Goal: Task Accomplishment & Management: Complete application form

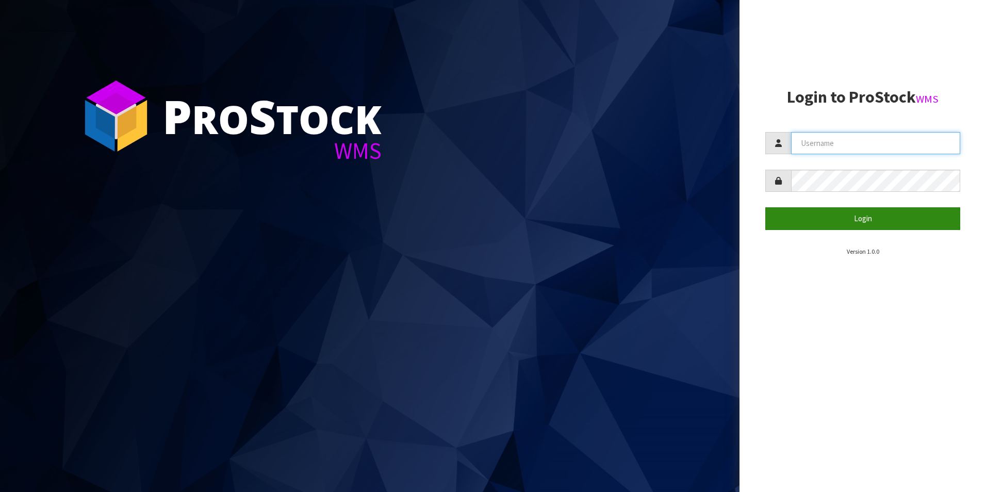
type input "MichaelM"
click at [852, 222] on button "Login" at bounding box center [863, 218] width 195 height 22
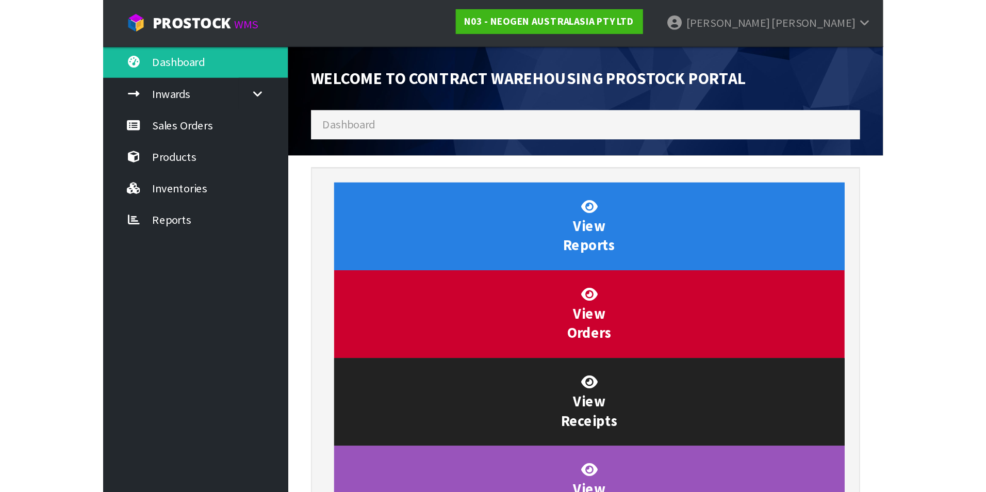
scroll to position [572, 419]
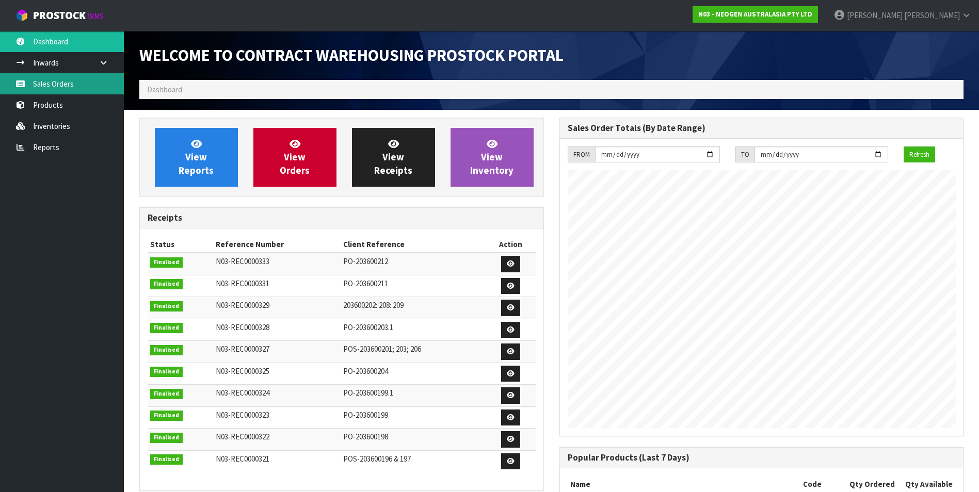
click at [39, 84] on link "Sales Orders" at bounding box center [62, 83] width 124 height 21
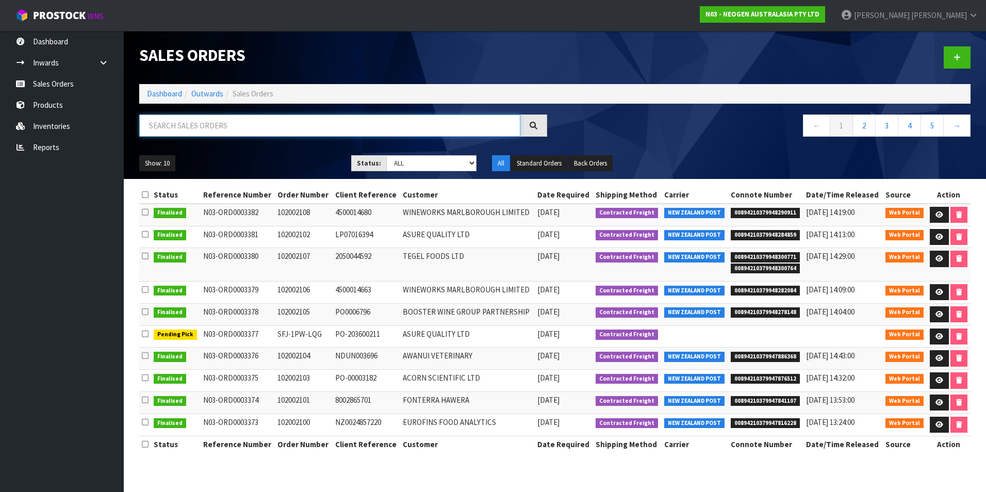
paste input "102002113"
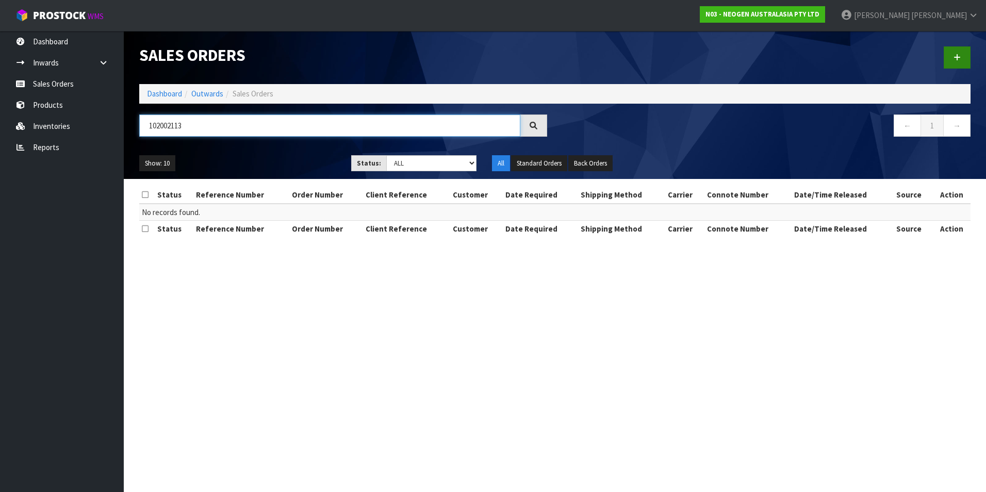
type input "102002113"
click at [961, 55] on link at bounding box center [957, 57] width 27 height 22
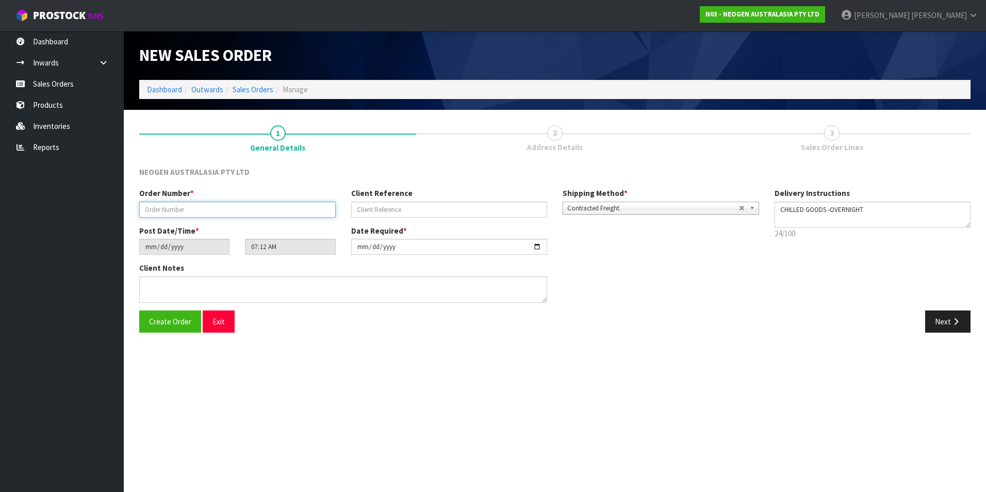
click at [248, 206] on input "text" at bounding box center [237, 210] width 197 height 16
paste input "102002113"
type input "102002113"
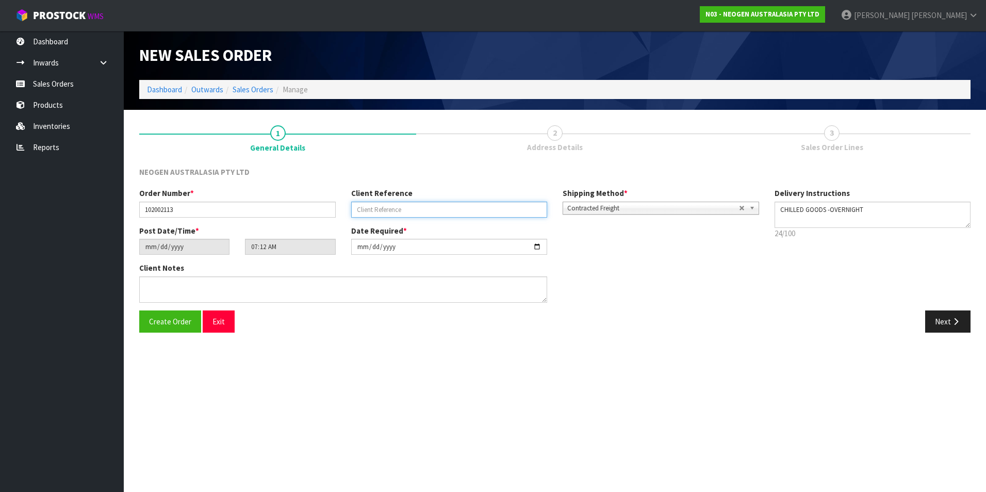
click at [453, 202] on input "text" at bounding box center [449, 210] width 197 height 16
paste input "8500533557"
type input "8500533557"
click at [950, 315] on button "Next" at bounding box center [948, 322] width 45 height 22
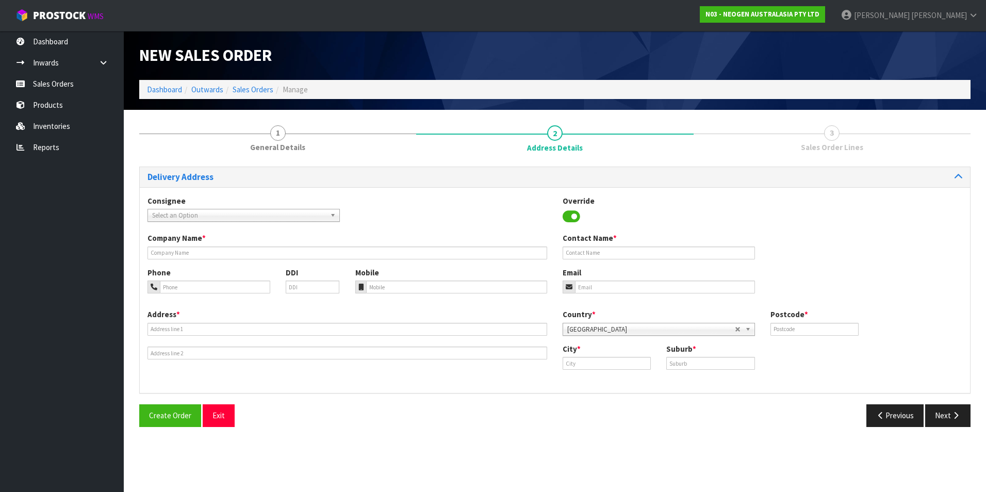
click at [235, 215] on span "Select an Option" at bounding box center [239, 215] width 174 height 12
type input "u"
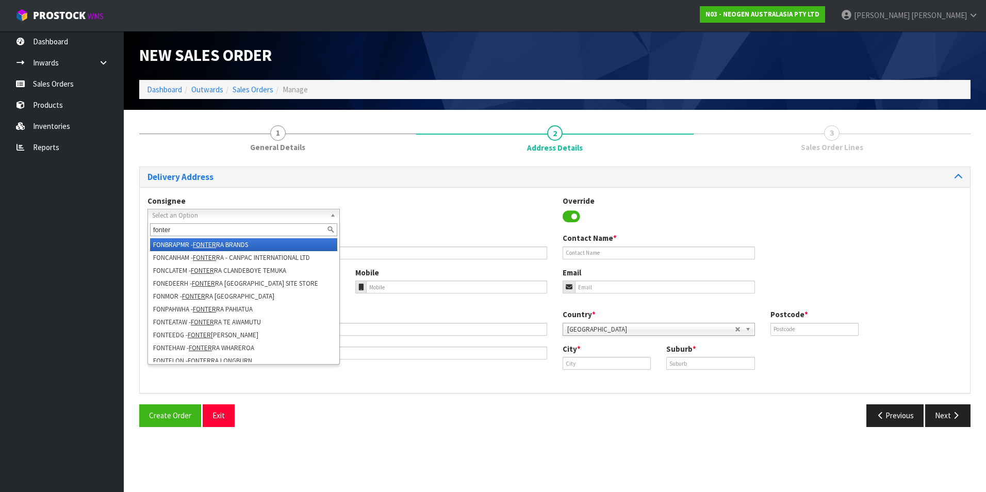
type input "fonter"
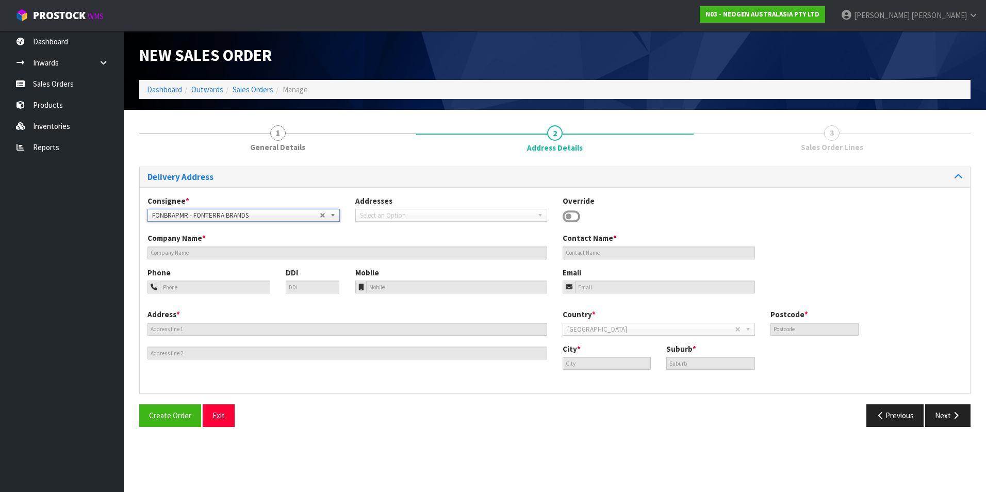
type input "[STREET_ADDRESS]"
type input "4414"
type input "[GEOGRAPHIC_DATA]"
type input "[PERSON_NAME]"
drag, startPoint x: 193, startPoint y: 246, endPoint x: 320, endPoint y: 216, distance: 130.4
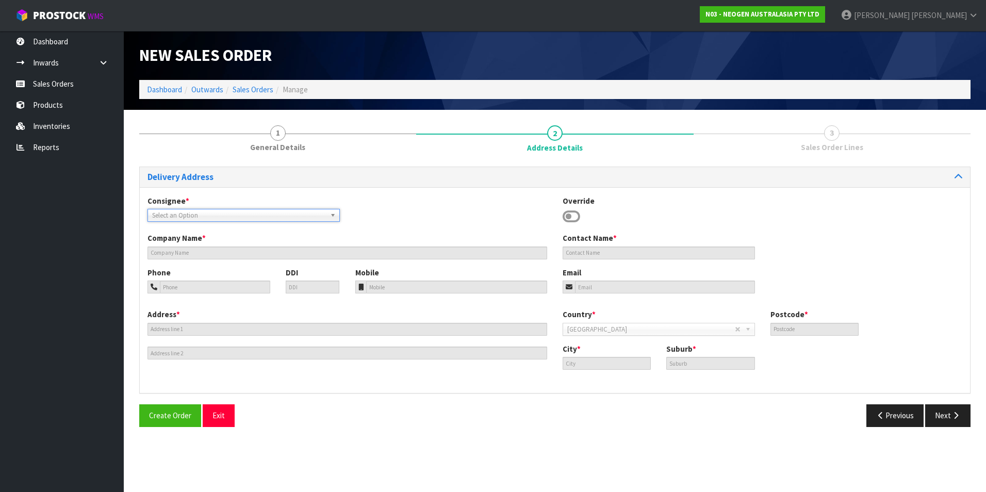
click at [572, 216] on icon at bounding box center [572, 216] width 18 height 15
click at [574, 216] on icon at bounding box center [572, 216] width 18 height 15
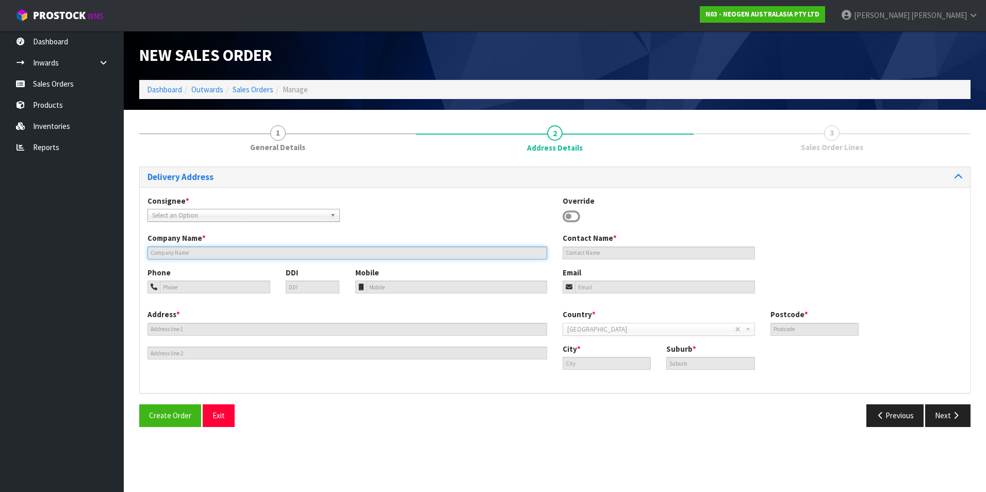
click at [267, 250] on input "text" at bounding box center [348, 253] width 400 height 13
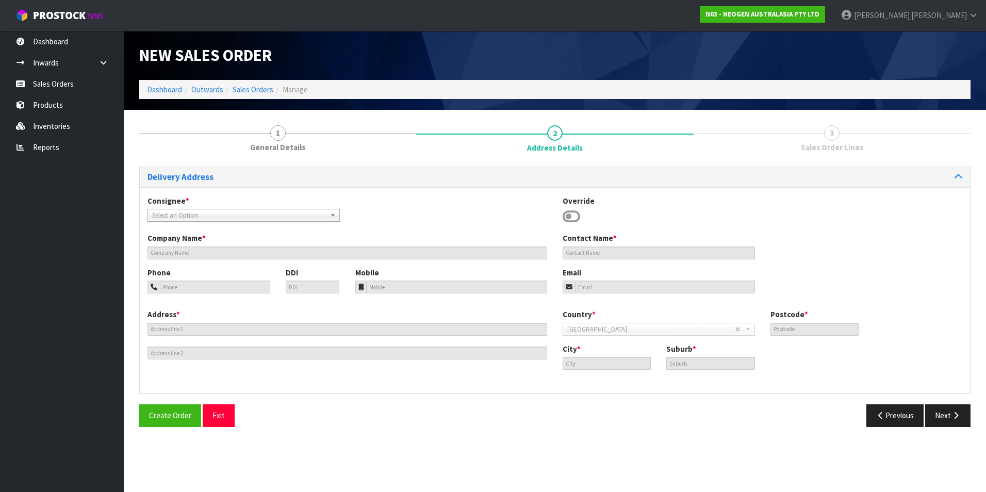
click at [576, 217] on icon at bounding box center [572, 216] width 18 height 15
click at [215, 413] on button "Exit" at bounding box center [219, 415] width 32 height 22
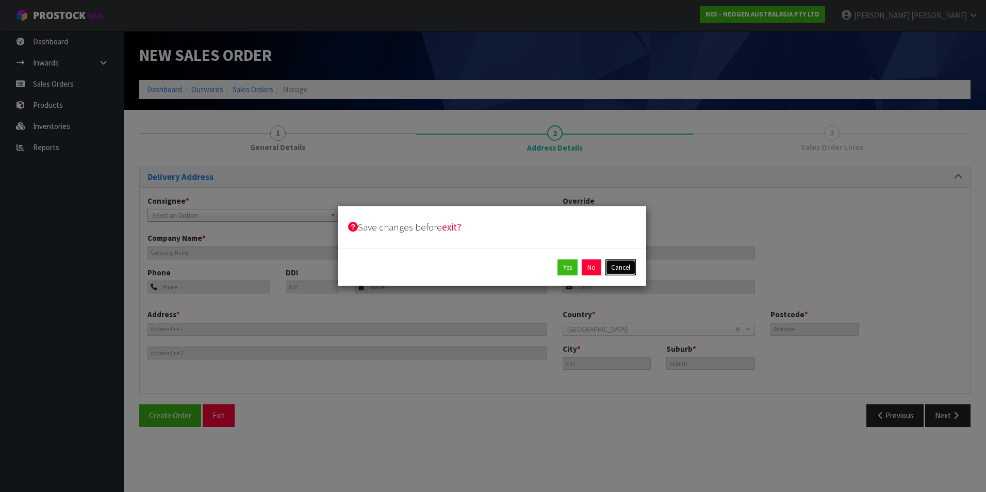
click at [617, 266] on button "Cancel" at bounding box center [621, 267] width 30 height 17
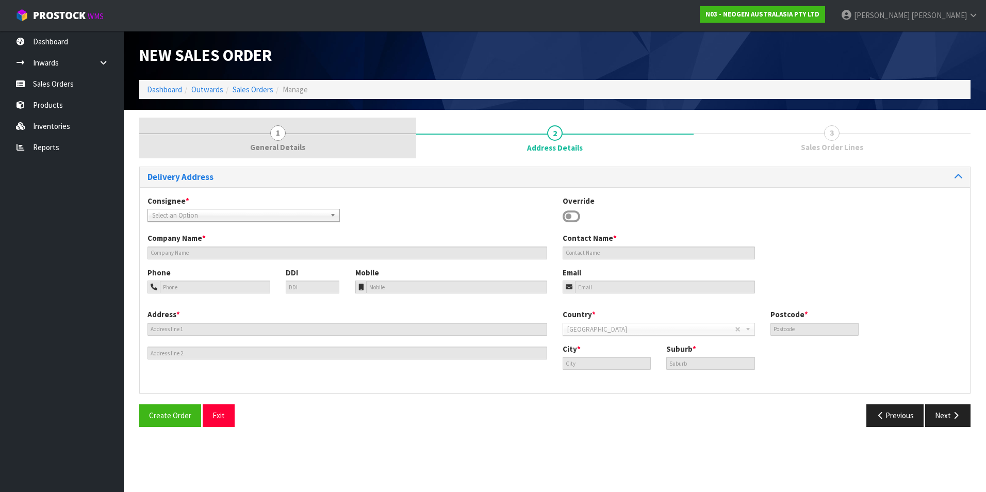
click at [272, 132] on span "1" at bounding box center [277, 132] width 15 height 15
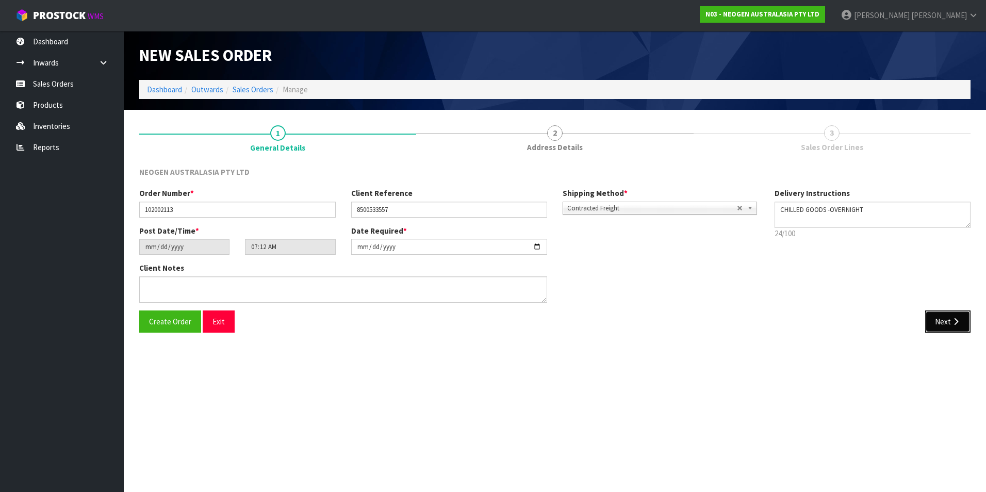
click at [934, 323] on button "Next" at bounding box center [948, 322] width 45 height 22
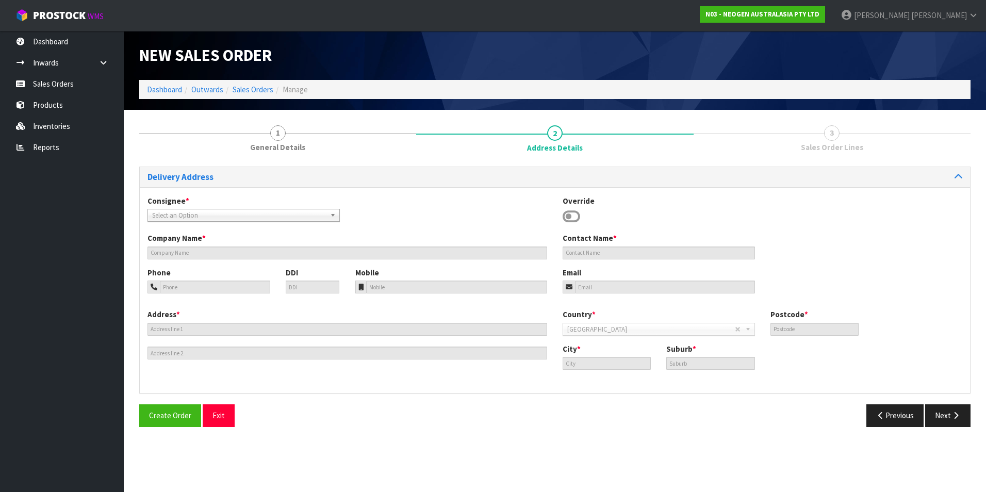
click at [571, 217] on icon at bounding box center [572, 216] width 18 height 15
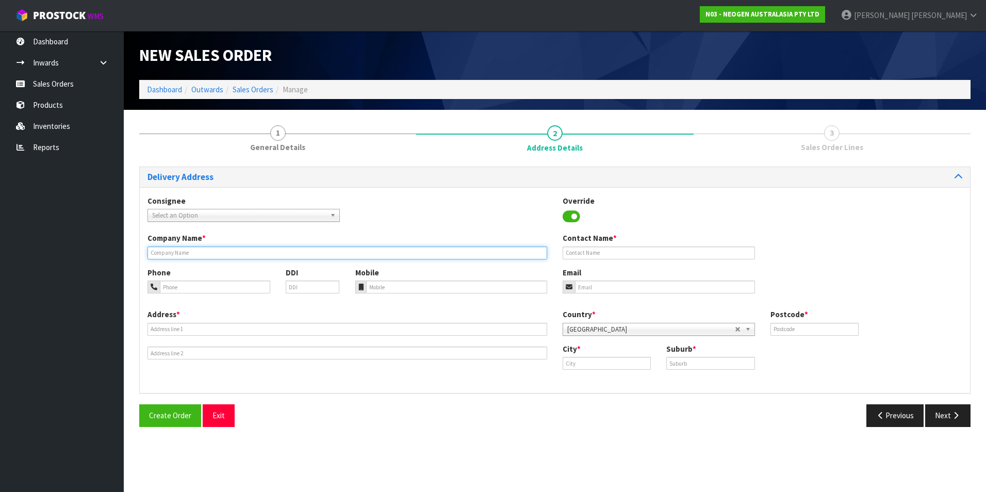
click at [293, 257] on input "text" at bounding box center [348, 253] width 400 height 13
type input "[PERSON_NAME]"
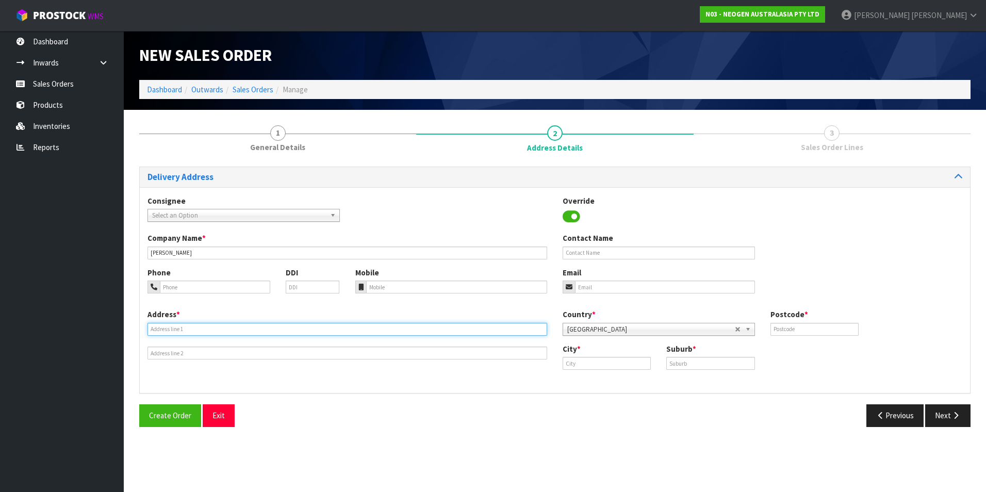
click at [167, 325] on input "text" at bounding box center [348, 329] width 400 height 13
paste input "UNA PLACE"
type input "UNA PLACE"
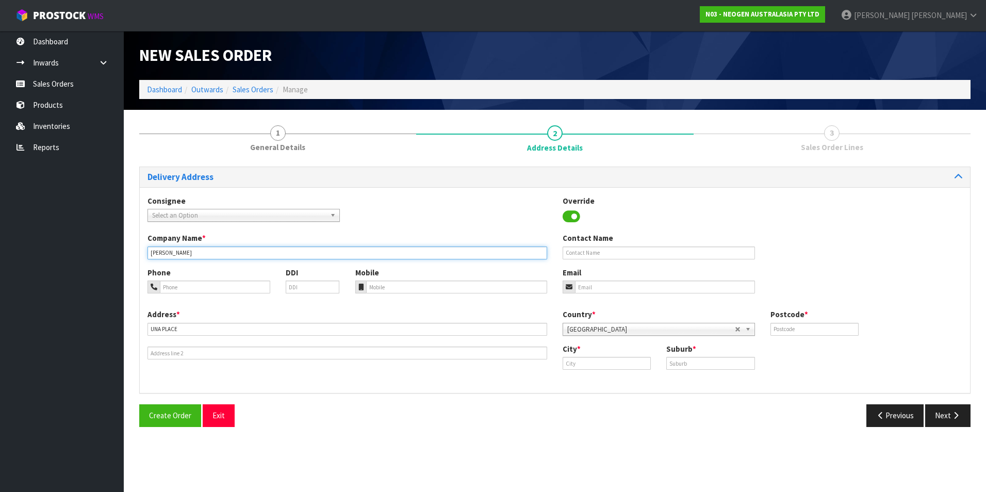
drag, startPoint x: 179, startPoint y: 252, endPoint x: 212, endPoint y: 253, distance: 33.5
click at [212, 253] on input "[PERSON_NAME]" at bounding box center [348, 253] width 400 height 13
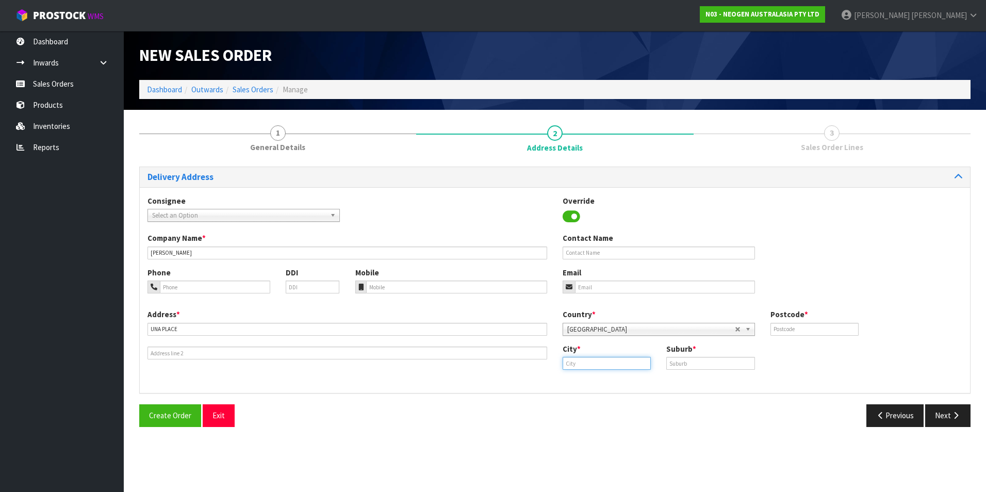
click at [605, 360] on input "text" at bounding box center [607, 363] width 88 height 13
paste input "[PERSON_NAME]"
click at [612, 381] on link "Takanini" at bounding box center [604, 381] width 82 height 14
type input "Takanini"
click at [705, 365] on input "text" at bounding box center [711, 363] width 88 height 13
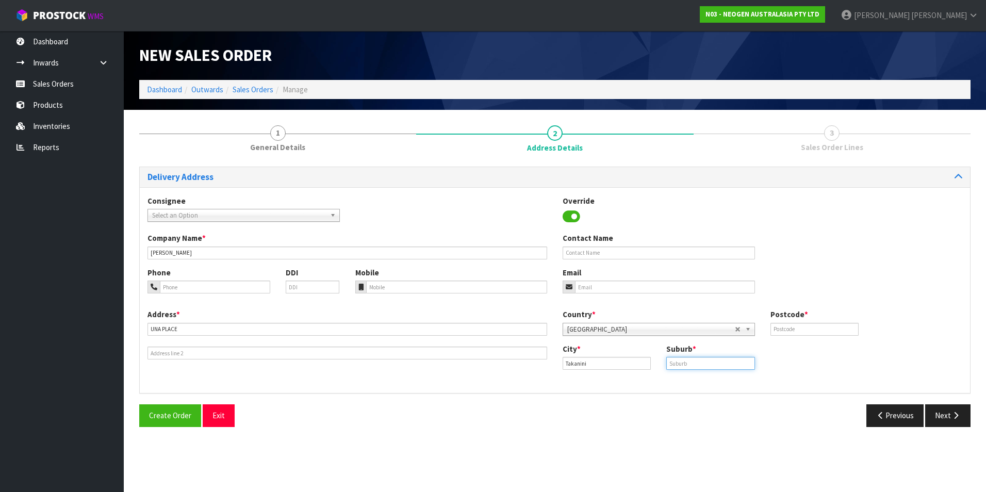
paste input "[PERSON_NAME]"
type input "[PERSON_NAME]"
click at [796, 332] on input "text" at bounding box center [815, 329] width 88 height 13
type input "2112"
click at [948, 414] on button "Next" at bounding box center [948, 415] width 45 height 22
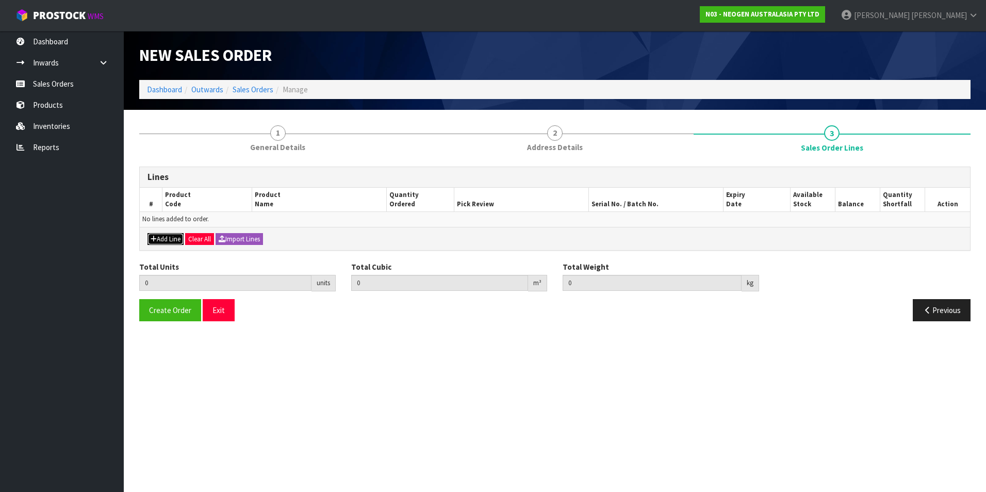
click at [159, 239] on button "Add Line" at bounding box center [166, 239] width 36 height 12
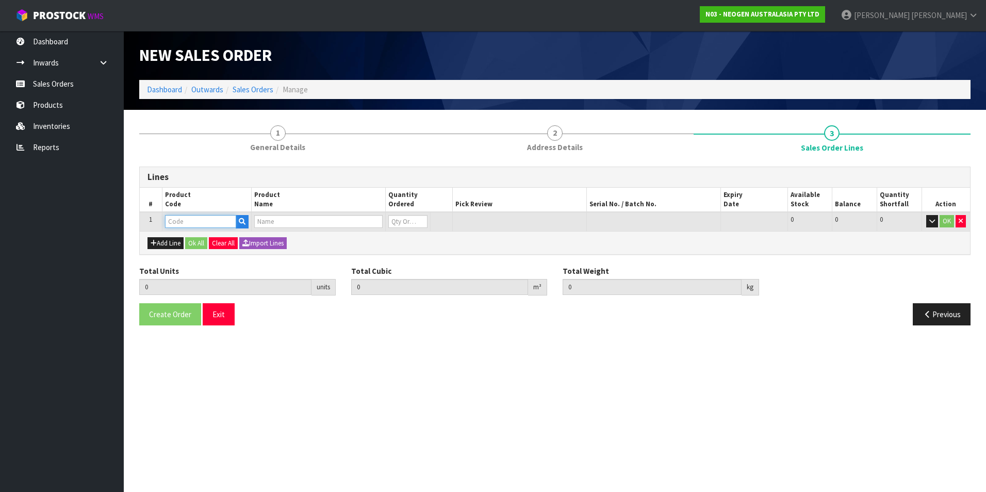
click at [194, 225] on input "text" at bounding box center [200, 221] width 71 height 13
paste input "700002100"
type input "700002100"
type input "0.000000"
type input "0.000"
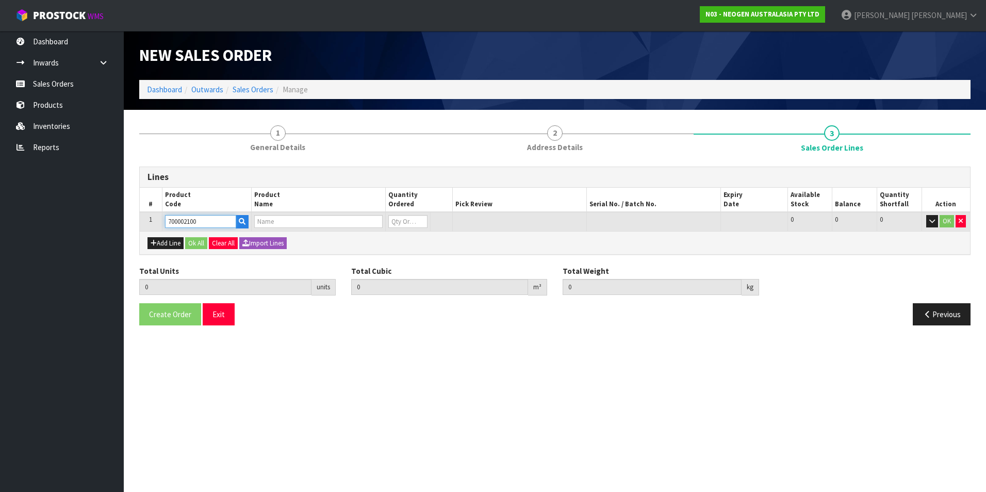
type input "7100002659 - AQT200 WATER - TOTAL ATP TEST, 100/CS"
type input "0"
type input "700002100"
click at [345, 225] on tr "1 700002100 7100002659 - AQT200 WATER - TOTAL ATP TEST, 100/CS 0 BOX 32 32 0 OK" at bounding box center [555, 221] width 831 height 19
type input "1"
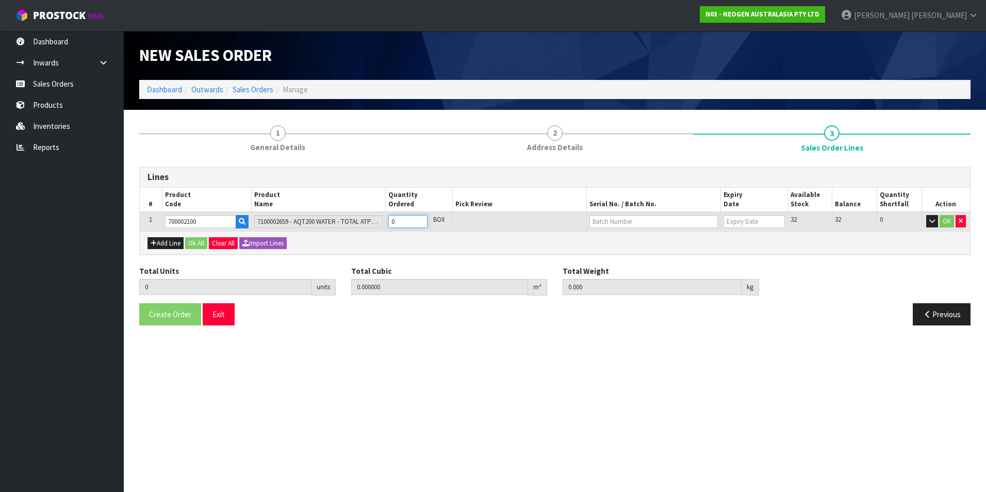
type input "0.00504"
type input "1"
click at [645, 222] on input "text" at bounding box center [654, 221] width 128 height 13
click at [637, 239] on link "3000034277" at bounding box center [631, 239] width 82 height 14
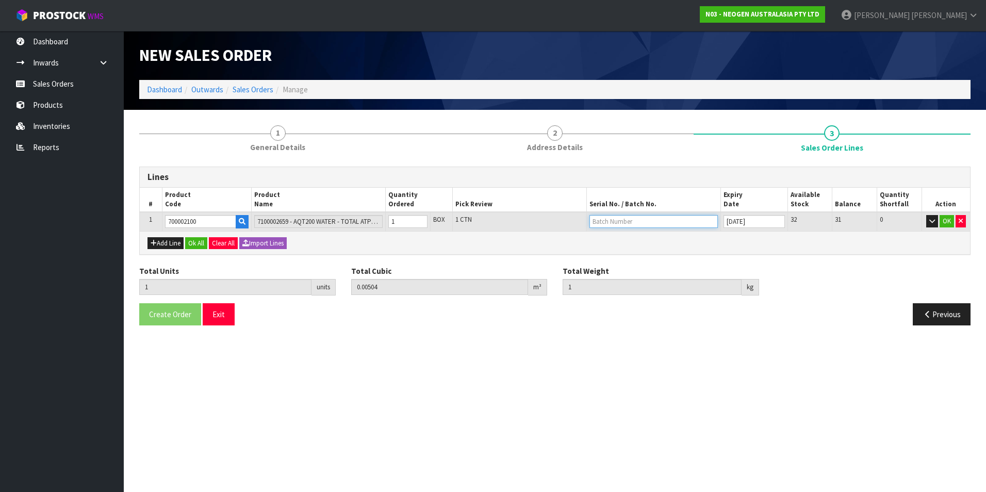
type input "3000034277"
type input "[DATE]"
click at [946, 220] on button "OK" at bounding box center [947, 221] width 14 height 12
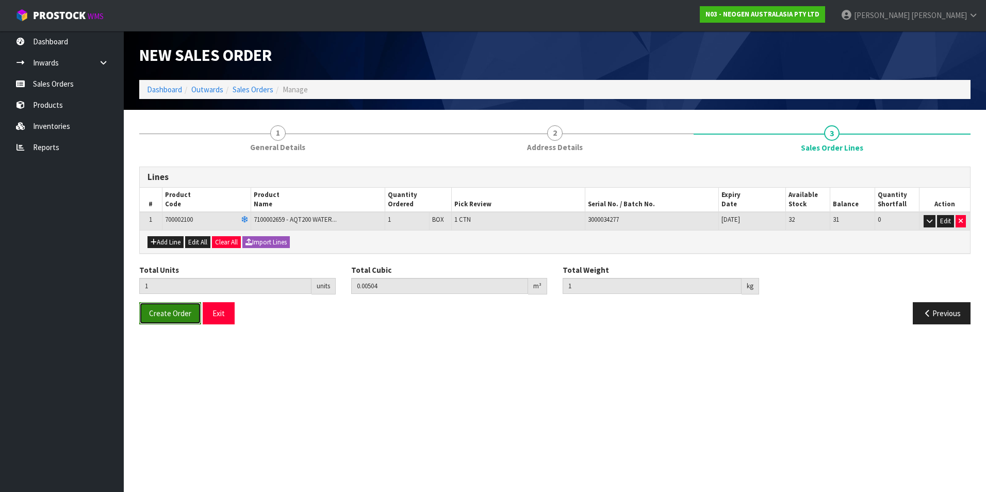
click at [166, 311] on span "Create Order" at bounding box center [170, 314] width 42 height 10
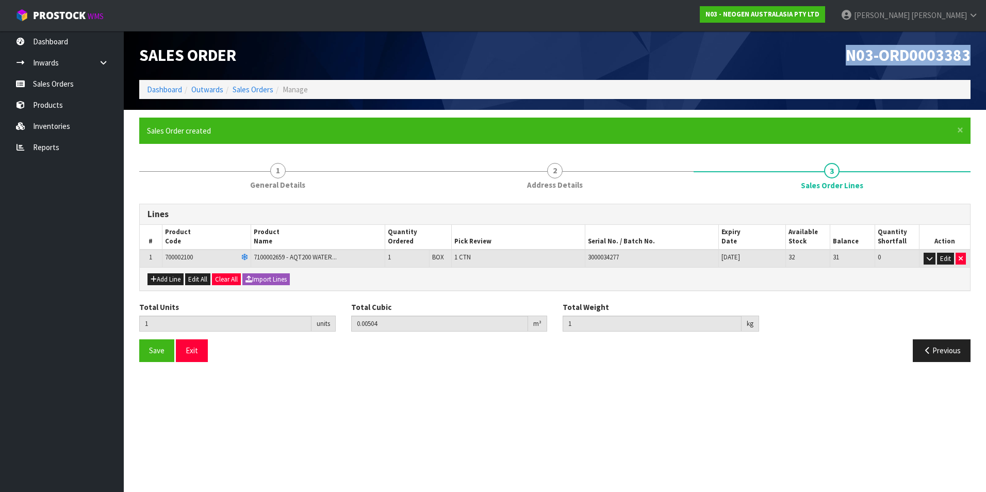
drag, startPoint x: 846, startPoint y: 54, endPoint x: 989, endPoint y: 52, distance: 142.9
click at [986, 52] on html "Toggle navigation ProStock WMS N03 - NEOGEN AUSTRALASIA PTY LTD [PERSON_NAME] L…" at bounding box center [493, 246] width 986 height 492
copy span "N03-ORD0003383"
click at [145, 354] on button "Save" at bounding box center [156, 350] width 35 height 22
click at [239, 88] on link "Sales Orders" at bounding box center [253, 90] width 41 height 10
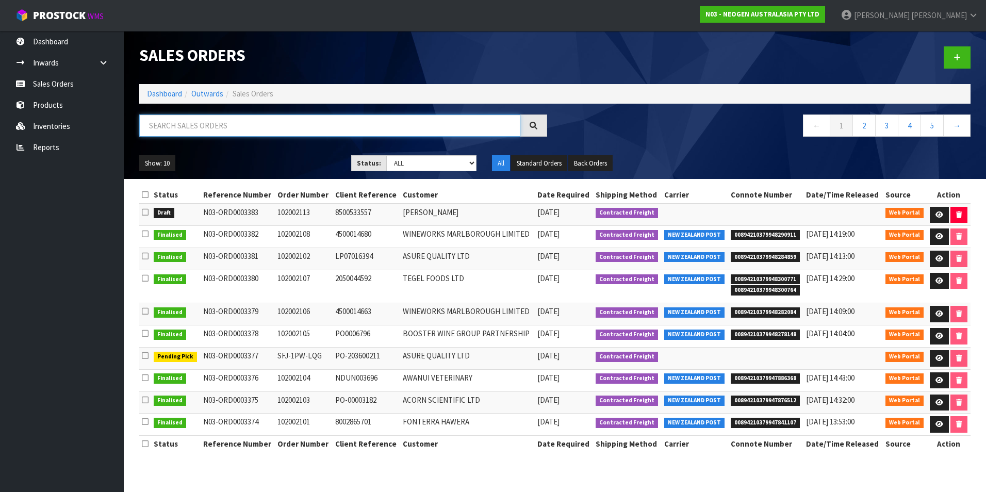
paste input "102002112"
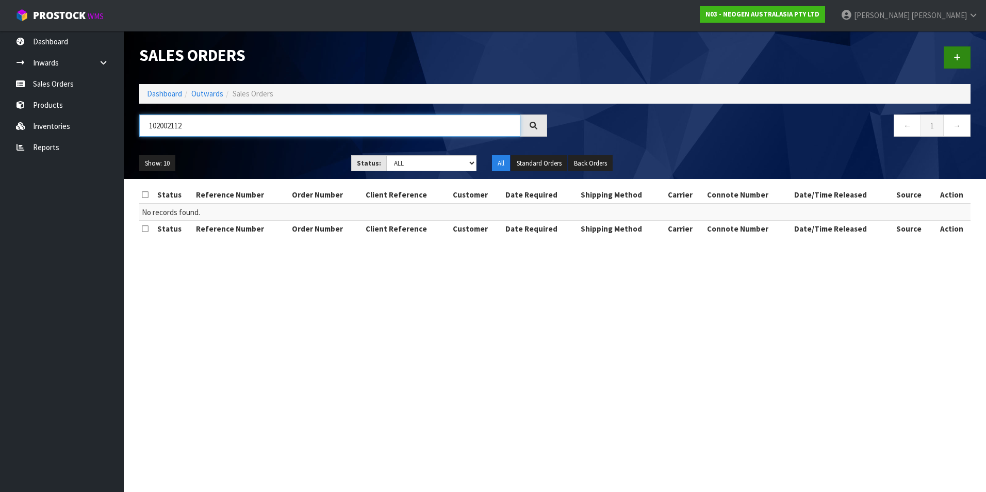
type input "102002112"
click at [958, 57] on icon at bounding box center [957, 58] width 7 height 8
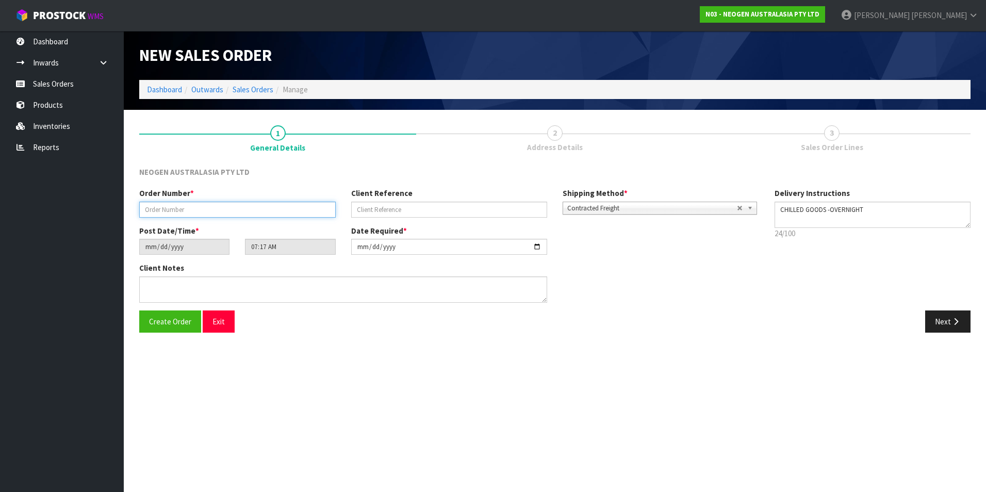
click at [253, 212] on input "text" at bounding box center [237, 210] width 197 height 16
paste input "102002112"
type input "102002112"
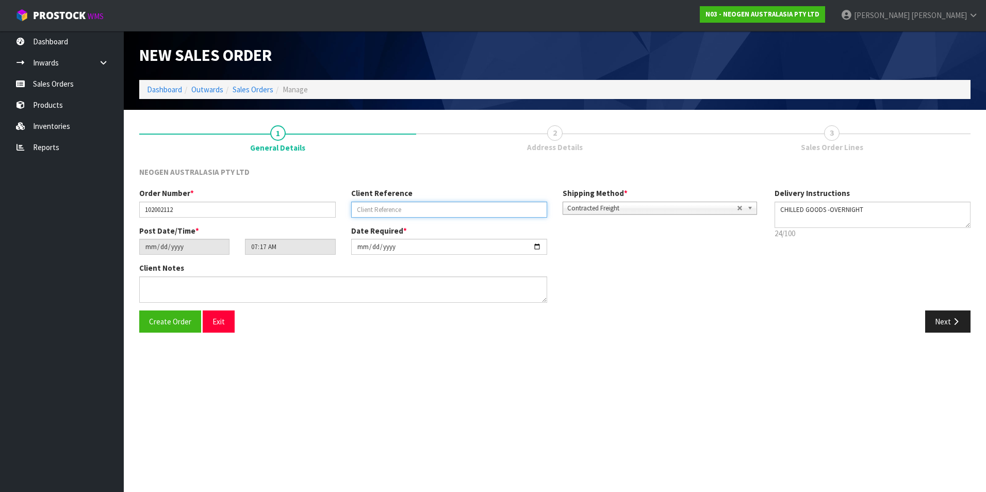
click at [406, 209] on input "text" at bounding box center [449, 210] width 197 height 16
paste input "NH102116"
type input "NH102116"
click at [943, 317] on button "Next" at bounding box center [948, 322] width 45 height 22
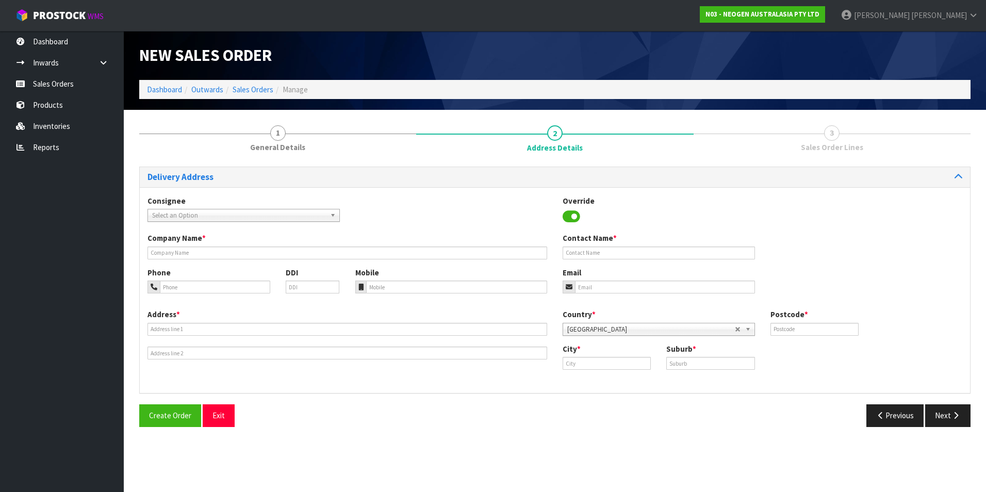
click at [234, 213] on span "Select an Option" at bounding box center [239, 215] width 174 height 12
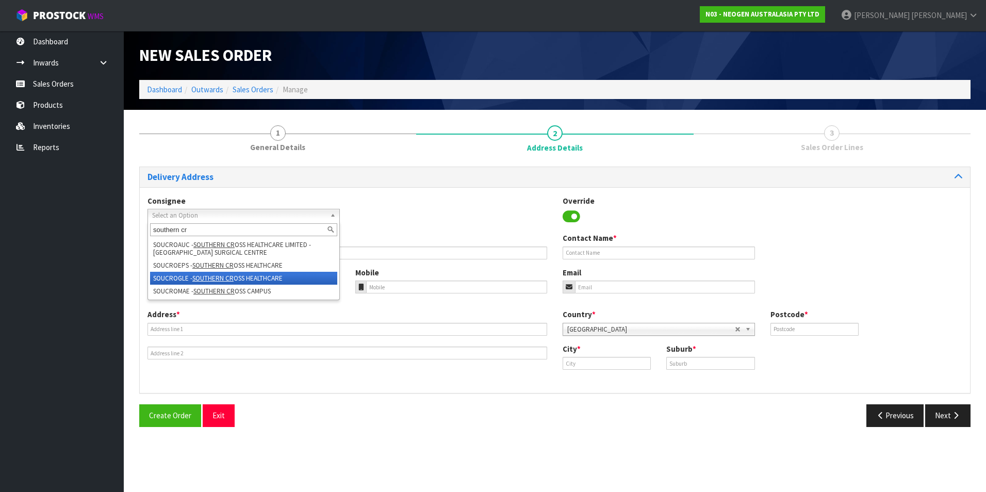
type input "southern cr"
click at [265, 278] on li "SOUCROGLE - SOUTHERN CR OSS HEALTHCARE" at bounding box center [243, 278] width 187 height 13
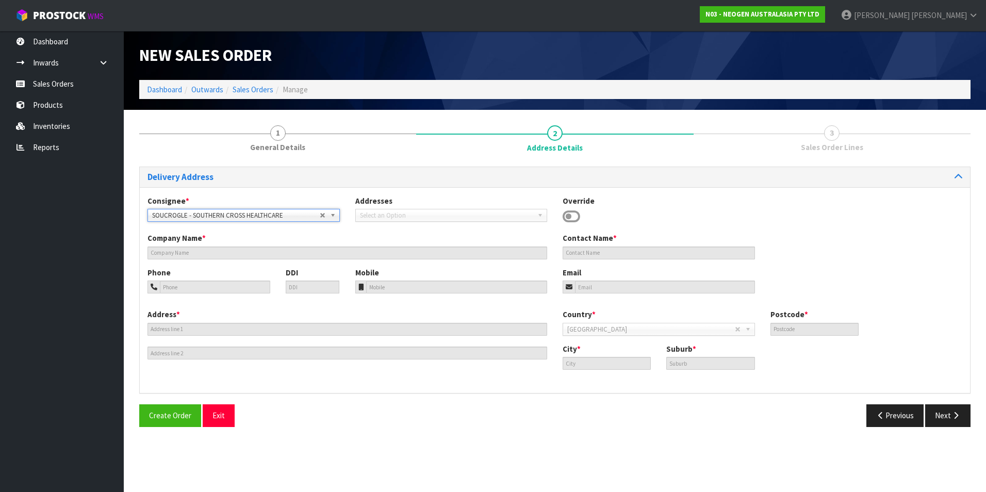
type input "SOUTHERN CROSS HEALTHCARE"
type input "THEATRE STORE, [STREET_ADDRESS]"
type input "0627"
type input "AUCKAND"
type input "GLENFIELD"
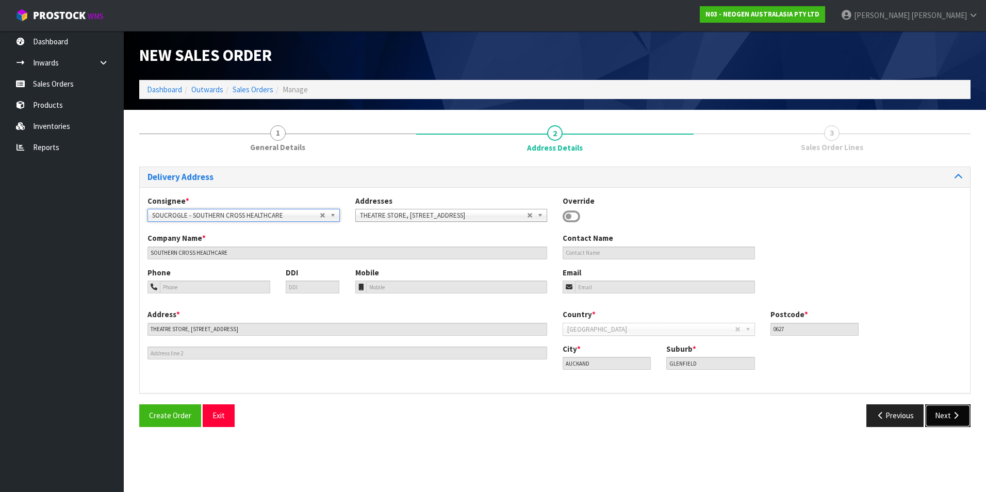
click at [938, 416] on button "Next" at bounding box center [948, 415] width 45 height 22
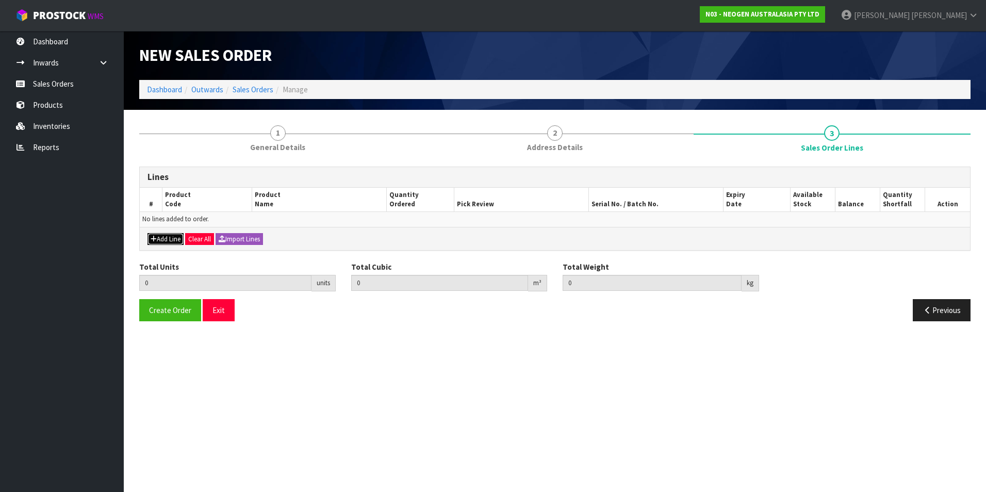
click at [162, 237] on button "Add Line" at bounding box center [166, 239] width 36 height 12
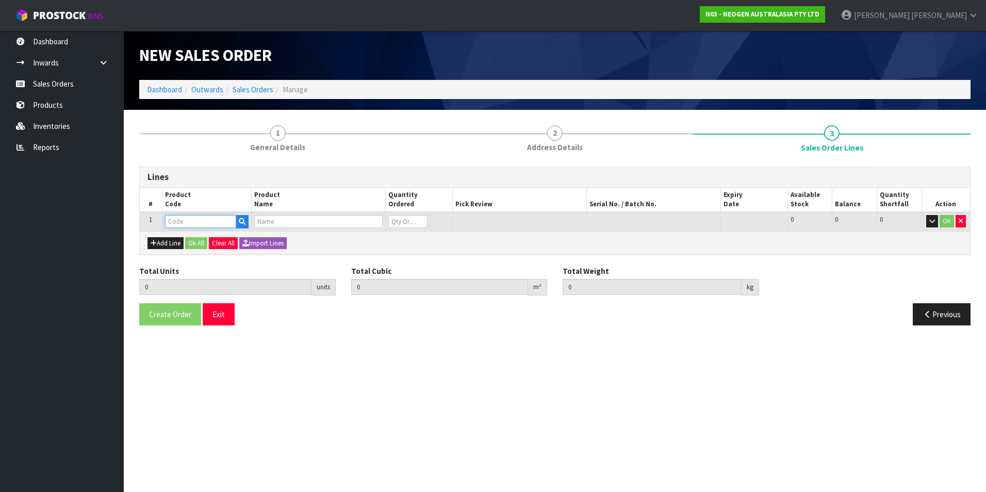
click at [197, 221] on input "text" at bounding box center [200, 221] width 71 height 13
paste input "700002207"
type input "700002207"
type input "0.000000"
type input "0.000"
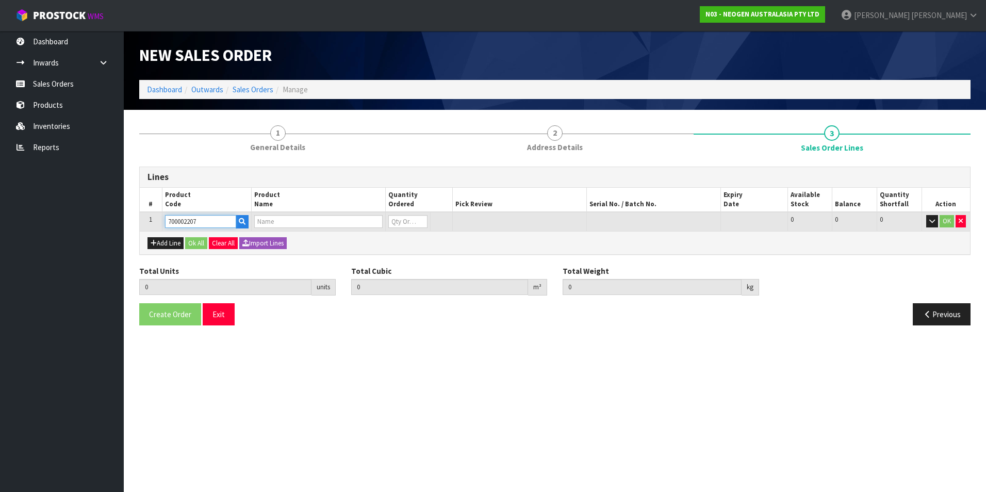
type input "7100067519 - UXL100 CLEAN-TRACE SURF ATP 100EA/PK"
type input "0"
type input "700002207"
drag, startPoint x: 403, startPoint y: 216, endPoint x: 334, endPoint y: 240, distance: 72.8
click at [334, 240] on div "Lines # Product Code Product Name Quantity Ordered Pick Review Serial No. / Bat…" at bounding box center [555, 211] width 832 height 88
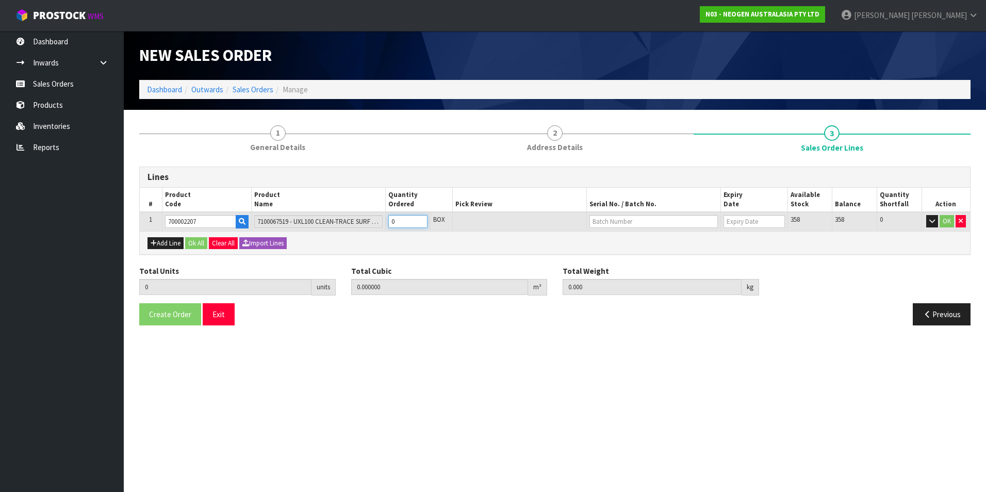
type input "1"
type input "0.006496"
type input "0.96"
type input "1"
click at [644, 225] on input "text" at bounding box center [654, 221] width 128 height 13
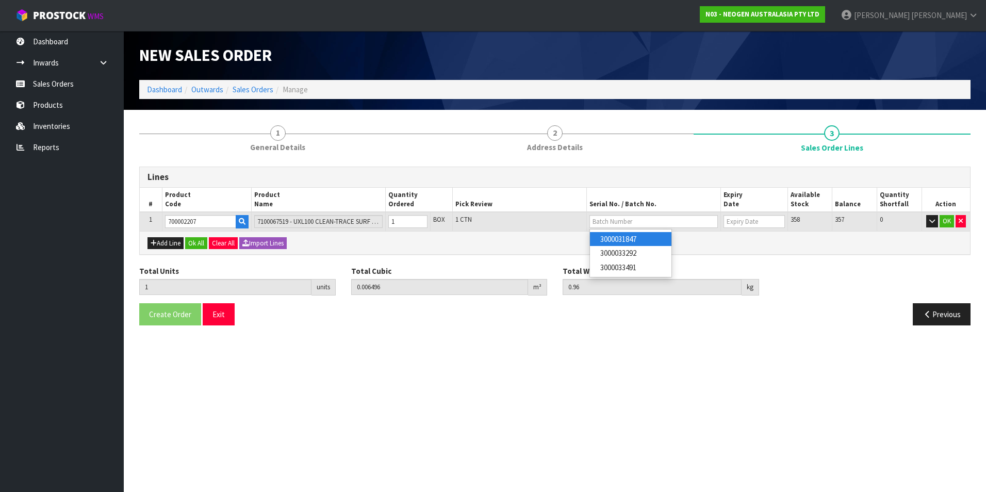
click at [660, 235] on link "3000031847" at bounding box center [631, 239] width 82 height 14
type input "3000031847"
type input "[DATE]"
click at [948, 220] on button "OK" at bounding box center [947, 221] width 14 height 12
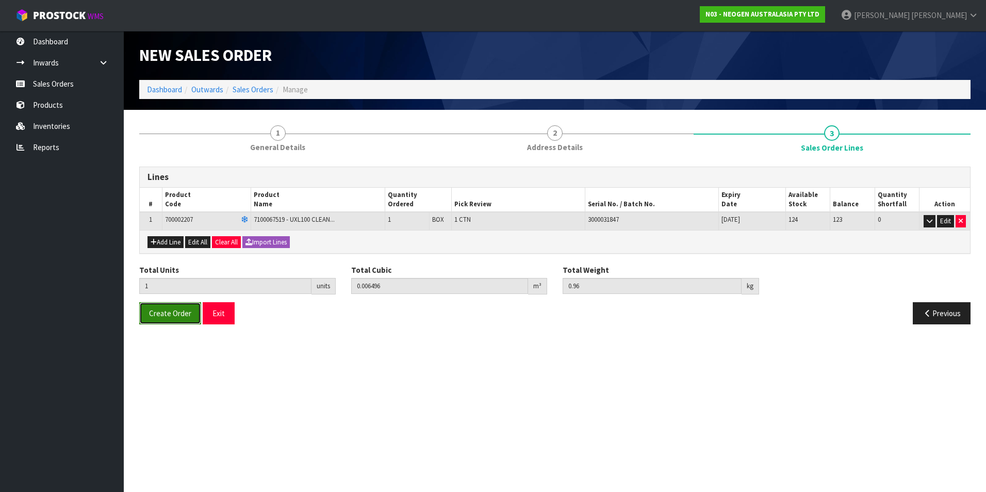
click at [150, 317] on span "Create Order" at bounding box center [170, 314] width 42 height 10
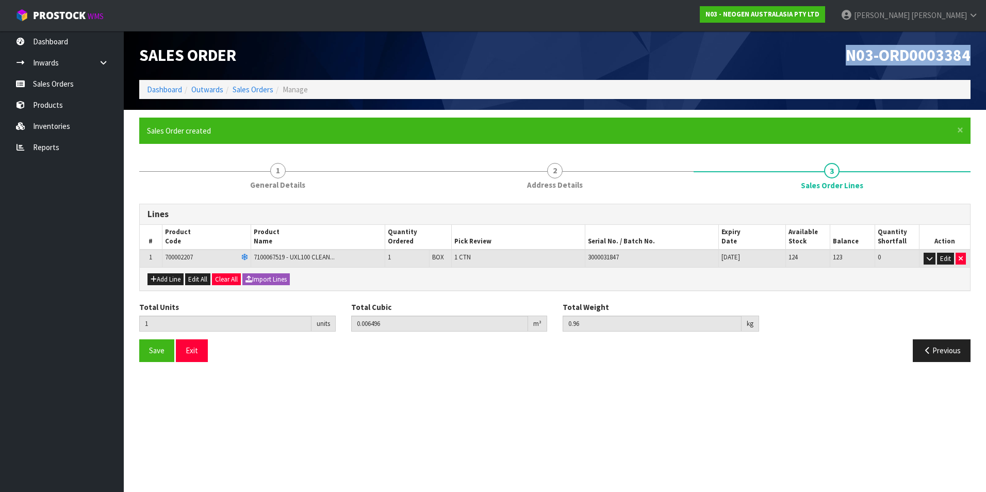
drag, startPoint x: 848, startPoint y: 56, endPoint x: 972, endPoint y: 63, distance: 124.6
click at [972, 63] on div "N03-ORD0003384" at bounding box center [767, 55] width 424 height 49
copy span "N03-ORD0003384"
click at [160, 353] on span "Save" at bounding box center [156, 351] width 15 height 10
click at [250, 91] on link "Sales Orders" at bounding box center [253, 90] width 41 height 10
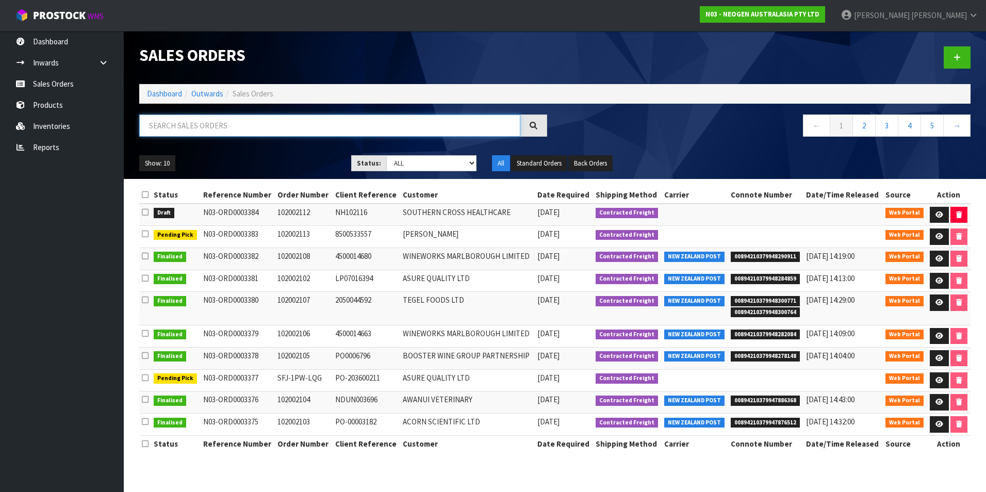
paste input "102002111"
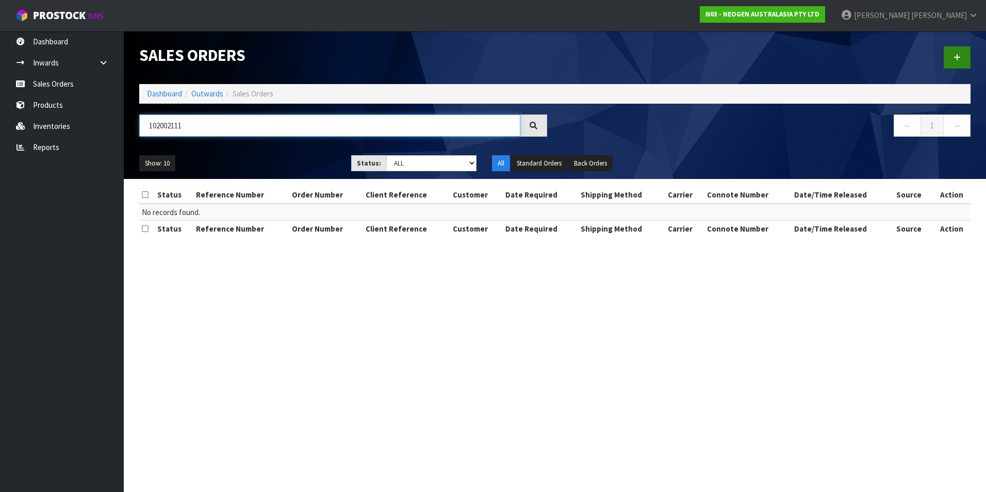
type input "102002111"
click at [955, 59] on icon at bounding box center [957, 58] width 7 height 8
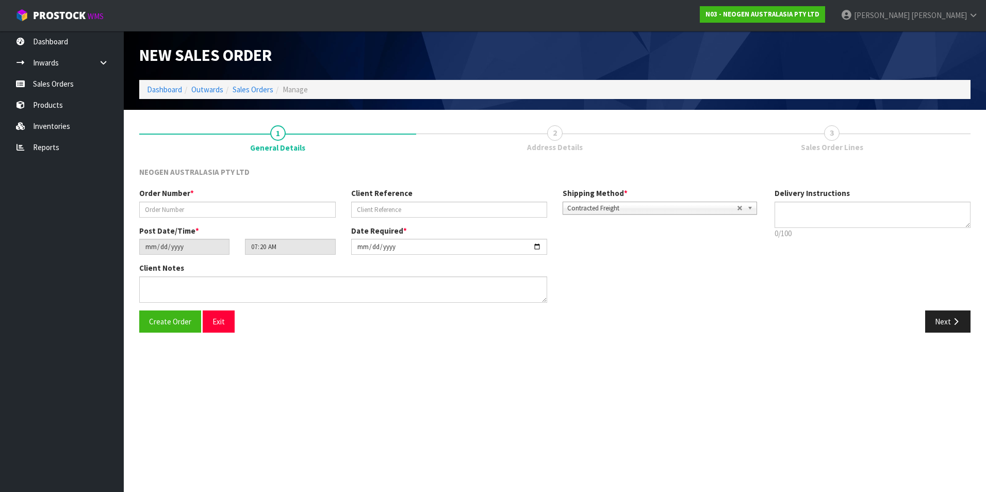
type textarea "CHILLED GOODS -OVERNIGHT"
click at [299, 208] on input "text" at bounding box center [237, 210] width 197 height 16
paste input "102002111"
type input "102002111"
click at [376, 208] on input "text" at bounding box center [449, 210] width 197 height 16
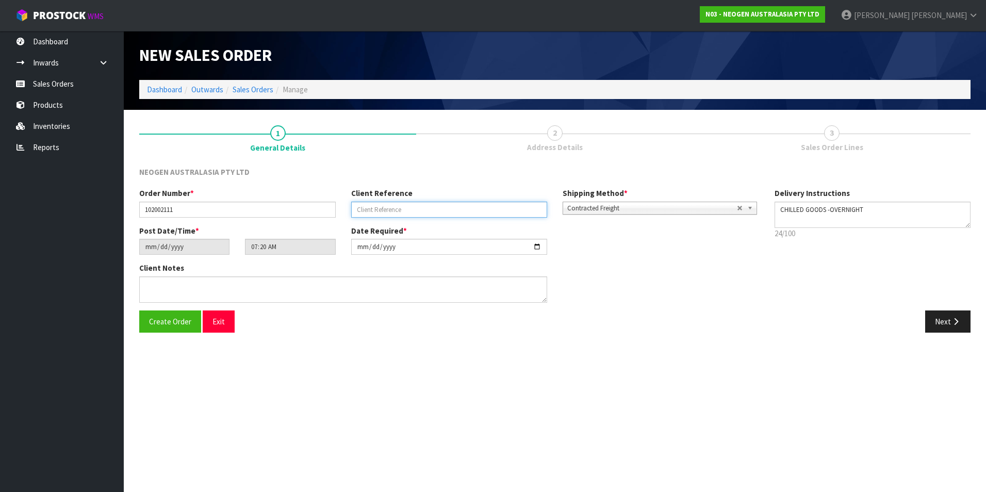
paste input "LP07016419"
type input "LP07016419"
drag, startPoint x: 935, startPoint y: 323, endPoint x: 88, endPoint y: 267, distance: 848.9
click at [934, 323] on button "Next" at bounding box center [948, 322] width 45 height 22
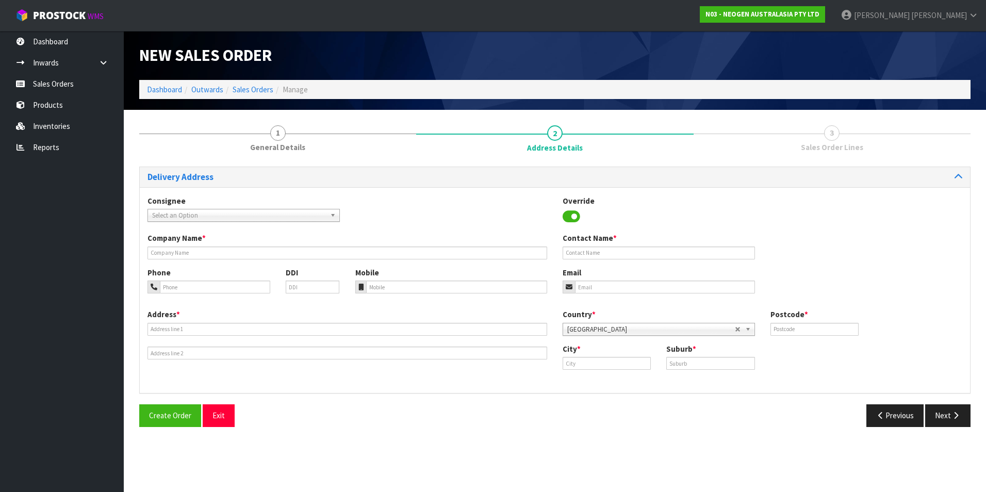
click at [206, 217] on span "Select an Option" at bounding box center [239, 215] width 174 height 12
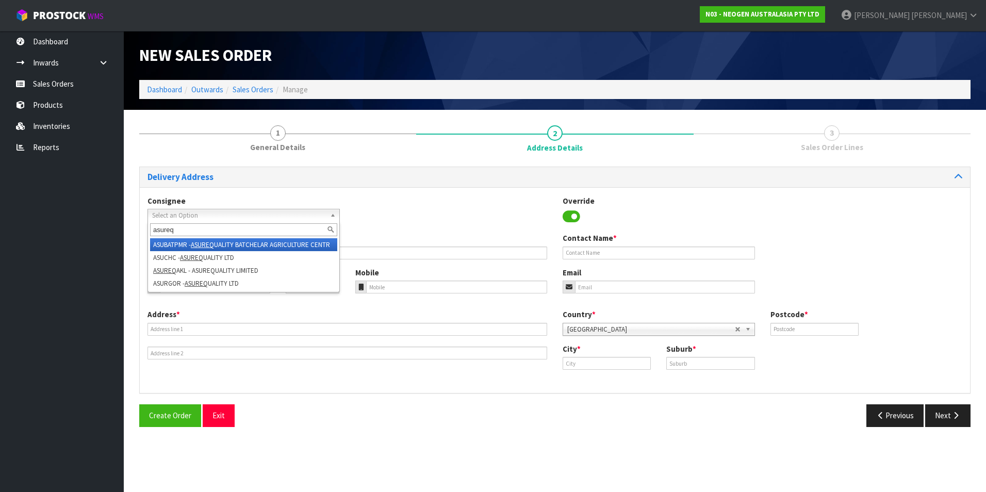
type input "asureq"
click at [272, 244] on li "ASUBATPMR - ASUREQ UALITY BATCHELAR AGRICULTURE CENTR" at bounding box center [243, 244] width 187 height 13
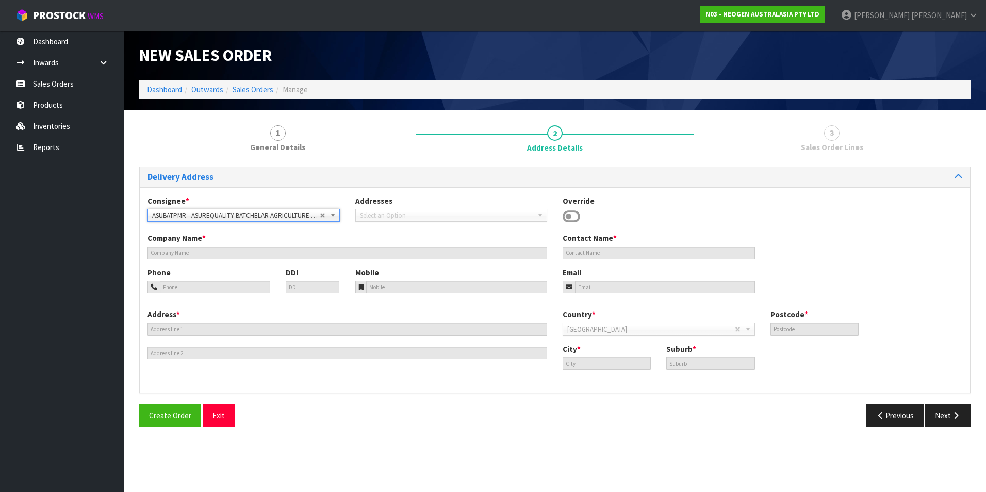
type input "ATTN: [PERSON_NAME]"
type input "4474"
type input "[GEOGRAPHIC_DATA]"
type input "TENANT DRIVE"
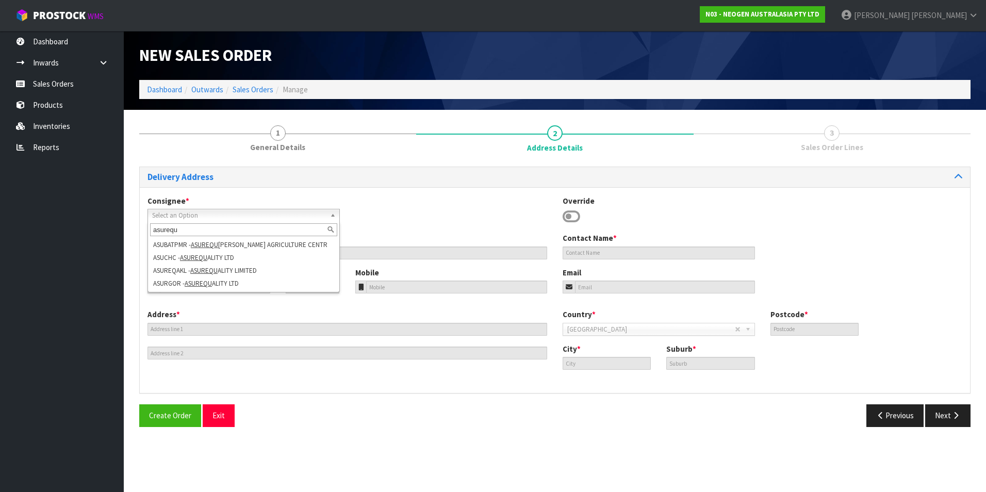
type input "asurequ"
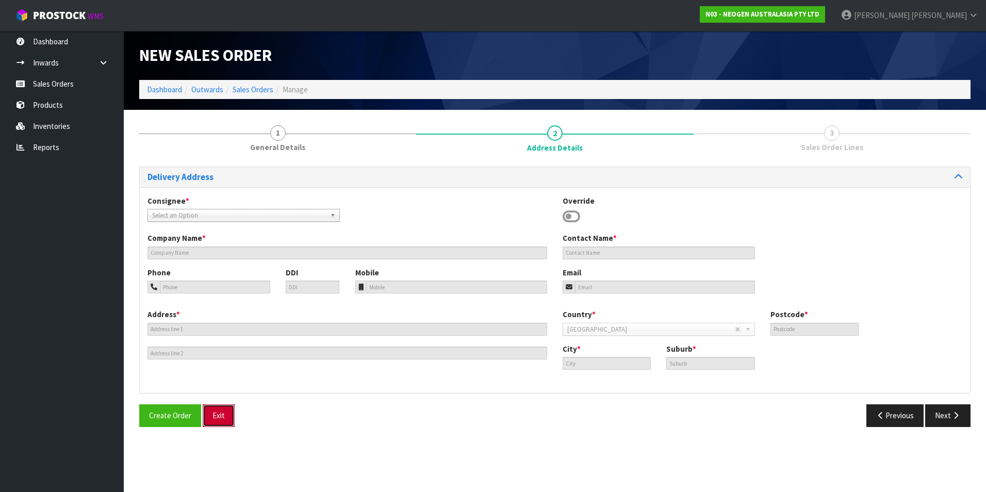
click at [211, 418] on button "Exit" at bounding box center [219, 415] width 32 height 22
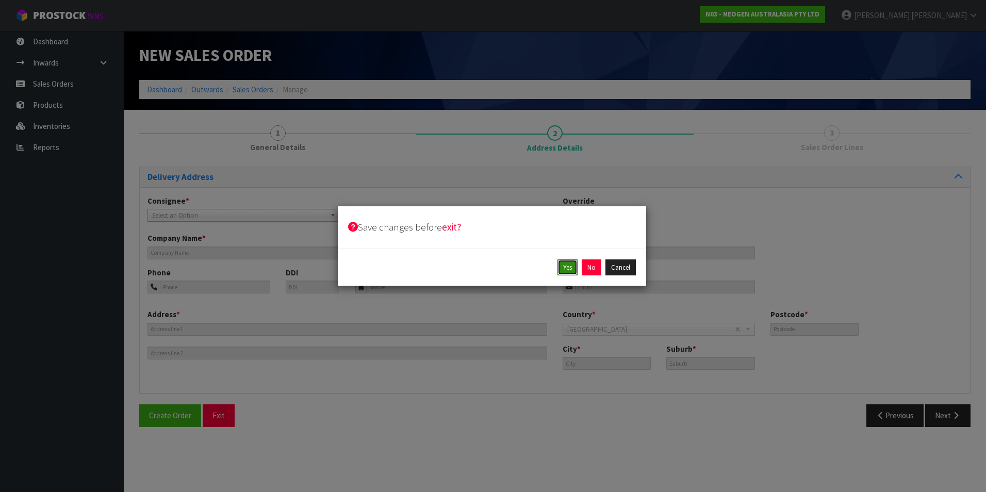
click at [564, 270] on button "Yes" at bounding box center [568, 267] width 20 height 17
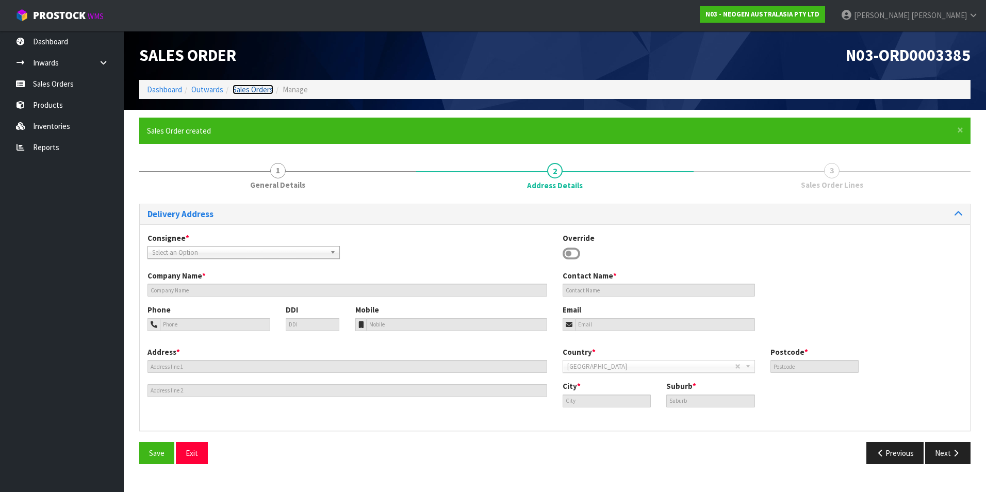
click at [249, 90] on link "Sales Orders" at bounding box center [253, 90] width 41 height 10
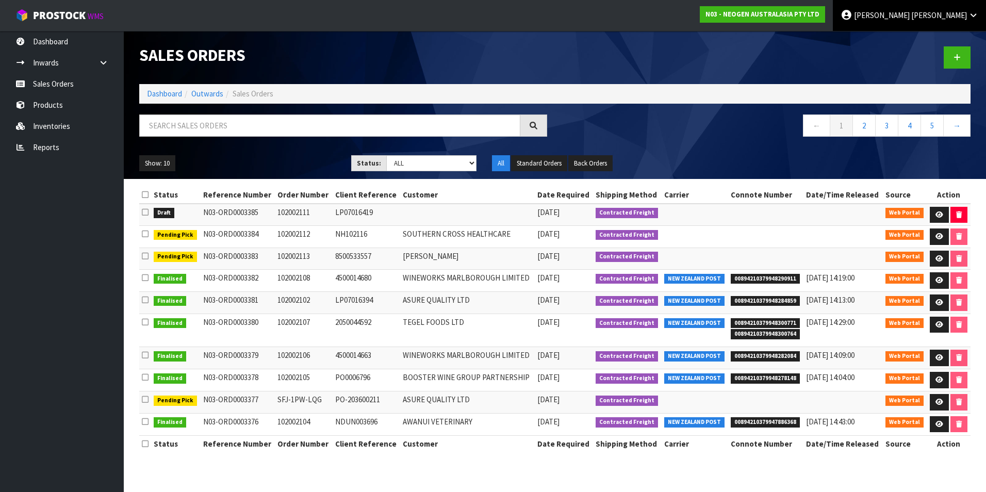
click at [910, 18] on span "[PERSON_NAME]" at bounding box center [882, 15] width 56 height 10
click at [930, 41] on link "Logout" at bounding box center [945, 41] width 82 height 14
